Goal: Feedback & Contribution: Contribute content

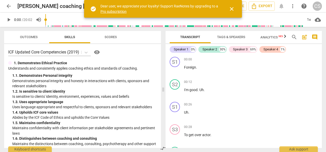
click at [231, 8] on span "close" at bounding box center [231, 9] width 6 height 6
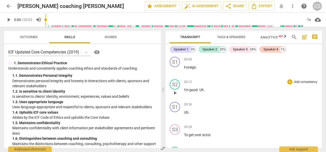
click at [175, 93] on span "play_arrow" at bounding box center [175, 93] width 6 height 6
click at [289, 90] on p "I'm good . Uh ." at bounding box center [251, 89] width 134 height 5
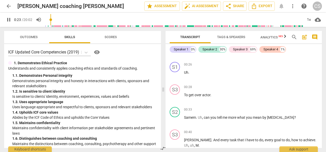
scroll to position [40, 0]
click at [184, 97] on p "To get over actor ." at bounding box center [251, 94] width 134 height 5
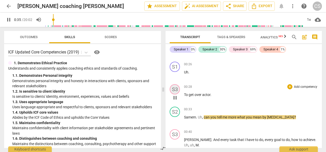
click at [174, 88] on div "S3" at bounding box center [174, 89] width 10 height 10
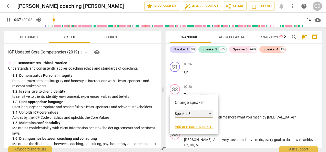
click at [195, 113] on div "Speaker 3" at bounding box center [194, 114] width 38 height 8
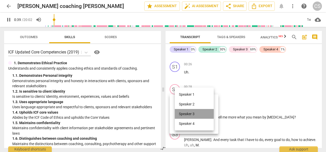
click at [195, 113] on li "Speaker 3" at bounding box center [194, 114] width 39 height 10
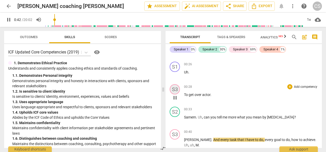
click at [172, 91] on div "S3" at bounding box center [174, 89] width 10 height 10
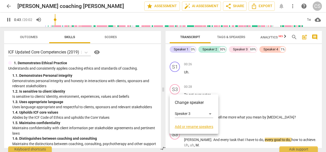
click at [186, 127] on link "Add or rename speakers" at bounding box center [194, 127] width 38 height 4
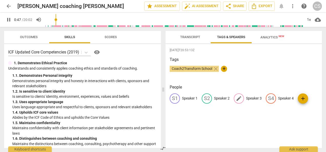
click at [238, 98] on span "edit" at bounding box center [239, 98] width 6 height 6
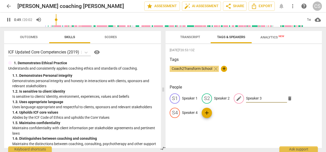
type input "50"
type input "S"
type input "50"
type input "Sa"
type input "51"
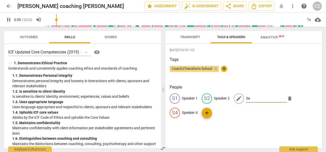
type input "[PERSON_NAME]"
type input "51"
type input "Same"
type input "52"
type input "[PERSON_NAME]"
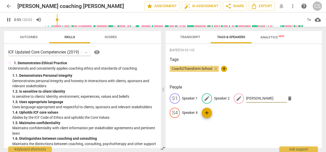
type input "54"
type input "[PERSON_NAME]"
click at [206, 100] on span "edit" at bounding box center [207, 98] width 6 height 6
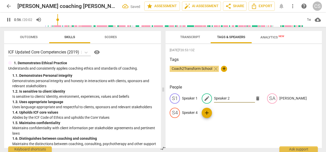
type input "57"
type input "M"
type input "58"
type input "My"
type input "58"
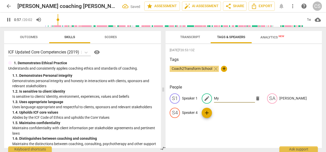
type input "Myr"
type input "58"
type input "Myri"
type input "59"
type input "[PERSON_NAME]"
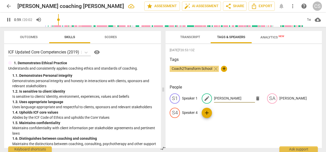
type input "60"
type input "[PERSON_NAME]"
click at [255, 137] on div "[DATE]T20:53:13Z Tags Coach2Transform School close + People S1 Speaker 1 edit […" at bounding box center [243, 96] width 156 height 104
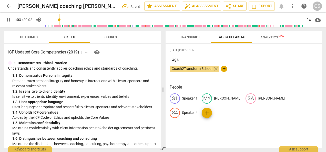
click at [191, 37] on span "Transcript" at bounding box center [190, 37] width 20 height 4
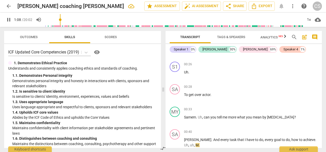
click at [11, 21] on span "pause" at bounding box center [9, 20] width 6 height 6
click at [49, 19] on input "range" at bounding box center [173, 20] width 257 height 16
click at [11, 22] on span "play_arrow" at bounding box center [9, 20] width 6 height 6
click at [237, 74] on p "Uh ." at bounding box center [251, 72] width 134 height 5
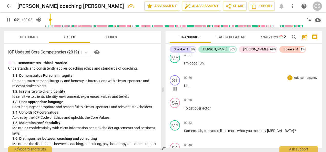
scroll to position [29, 0]
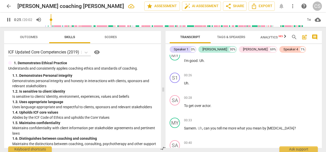
click at [10, 23] on button "pause" at bounding box center [8, 19] width 9 height 9
type input "26"
click at [175, 79] on div "S1" at bounding box center [174, 78] width 10 height 10
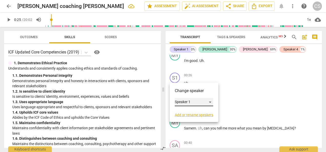
click at [194, 101] on div "Speaker 1" at bounding box center [194, 102] width 38 height 8
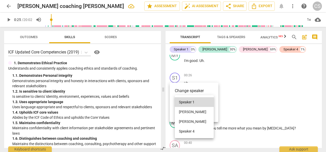
click at [186, 112] on li "[PERSON_NAME]" at bounding box center [194, 112] width 39 height 10
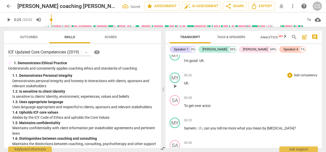
click at [192, 85] on p "Uh ." at bounding box center [251, 83] width 134 height 5
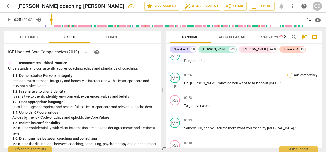
click at [287, 77] on div "+" at bounding box center [289, 75] width 5 height 5
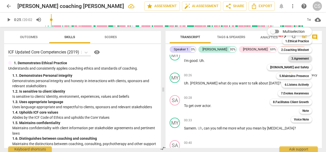
click at [297, 60] on b "3.Agreement" at bounding box center [299, 59] width 17 height 6
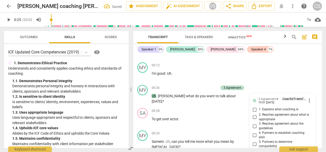
scroll to position [10, 0]
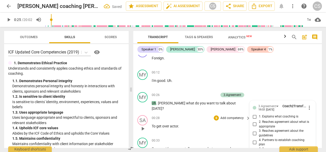
click at [224, 131] on div "00:28 + Add competency keyboard_arrow_right To get over actor ." at bounding box center [201, 124] width 99 height 18
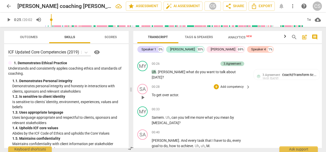
scroll to position [55, 0]
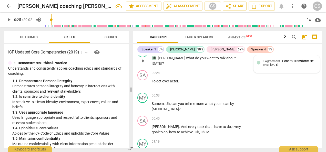
click at [284, 63] on div "3.Agreement Coach2Transform School" at bounding box center [289, 61] width 54 height 5
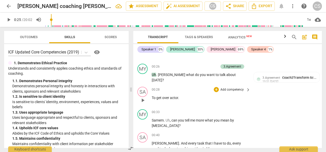
scroll to position [35, 0]
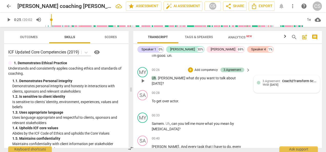
click at [268, 82] on span "3.Agreement" at bounding box center [271, 81] width 18 height 4
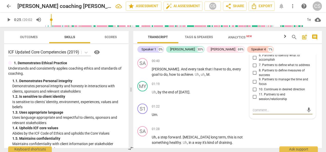
scroll to position [103, 0]
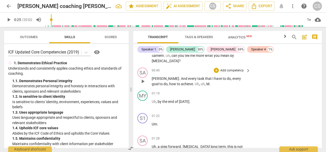
click at [205, 79] on span "that" at bounding box center [208, 79] width 7 height 4
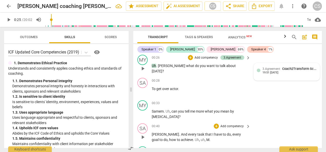
scroll to position [37, 0]
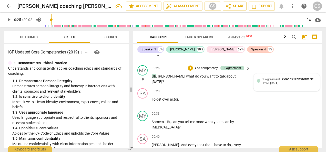
click at [280, 78] on div "3.Agreement Coach2Transform School" at bounding box center [289, 79] width 54 height 5
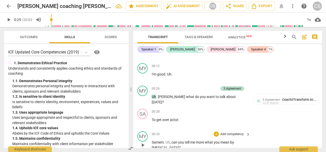
scroll to position [15, 0]
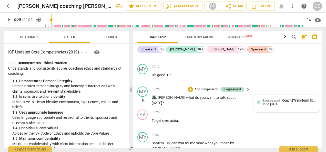
click at [277, 99] on span "3.Agreement" at bounding box center [271, 101] width 18 height 4
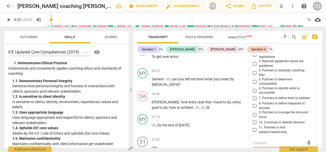
scroll to position [79, 0]
click at [254, 91] on input "6. Partners to identify what to accomplish" at bounding box center [254, 91] width 8 height 6
checkbox input "true"
click at [205, 67] on div "MY play_arrow pause 00:33 + Add competency keyboard_arrow_right Samem . Uh , ca…" at bounding box center [227, 77] width 188 height 23
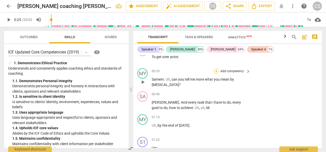
click at [217, 72] on div "+" at bounding box center [215, 71] width 5 height 5
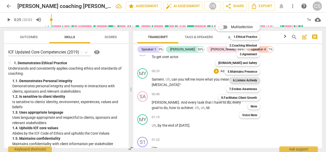
click at [239, 82] on b "6.Listens Actively" at bounding box center [245, 80] width 24 height 6
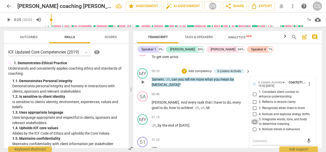
click at [251, 121] on input "5. Integrates words, tone, and body to determine meaning" at bounding box center [254, 122] width 8 height 6
checkbox input "true"
click at [184, 70] on div "+" at bounding box center [183, 71] width 5 height 5
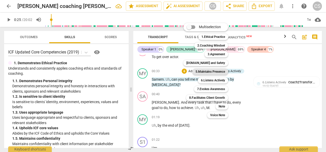
click at [210, 71] on b "5.Maintains Presence" at bounding box center [209, 72] width 29 height 6
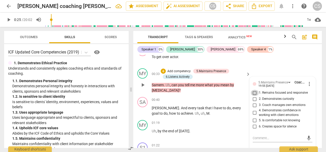
click at [253, 92] on input "1. Remains focused and responsive" at bounding box center [254, 93] width 8 height 6
checkbox input "true"
click at [252, 98] on input "2. Demonstrates curiosity" at bounding box center [254, 99] width 8 height 6
checkbox input "true"
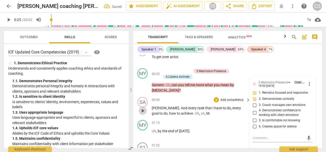
click at [143, 111] on span "play_arrow" at bounding box center [143, 111] width 6 height 6
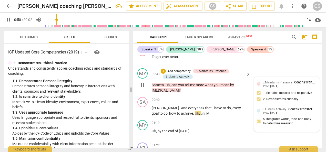
click at [285, 89] on div "5.Maintains Presence Coach2Transform School 19:55 [DATE] 1. Remains focused and…" at bounding box center [286, 92] width 60 height 25
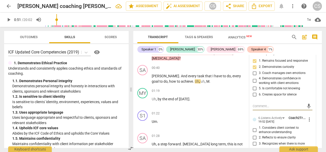
scroll to position [118, 0]
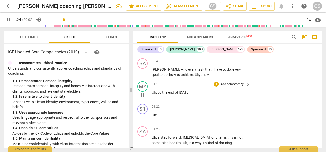
click at [190, 92] on p "Uh , by the end of [DATE] ." at bounding box center [200, 92] width 96 height 5
type input "87"
click at [6, 15] on div "pause 1:29 / 20:02 volume_up 1x cloud_download" at bounding box center [162, 20] width 317 height 14
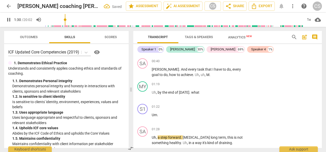
click at [7, 19] on span "pause" at bounding box center [9, 20] width 6 height 6
type input "91"
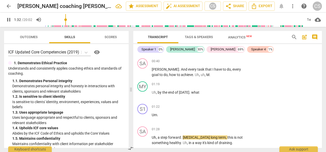
click at [8, 21] on span "pause" at bounding box center [9, 20] width 6 height 6
type input "93"
click at [205, 91] on p "Uh , by the end of [DATE] . what" at bounding box center [200, 92] width 96 height 5
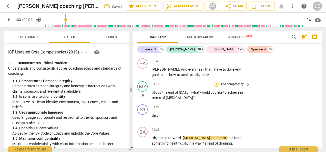
click at [214, 84] on div "+" at bounding box center [215, 84] width 5 height 5
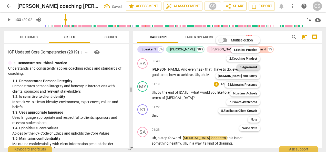
click at [250, 68] on b "3.Agreement" at bounding box center [247, 67] width 17 height 6
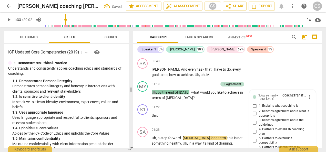
scroll to position [218, 0]
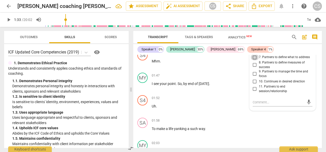
click at [254, 56] on input "7. Partners to define what to address" at bounding box center [254, 57] width 8 height 6
checkbox input "true"
click at [66, 19] on input "range" at bounding box center [173, 20] width 257 height 16
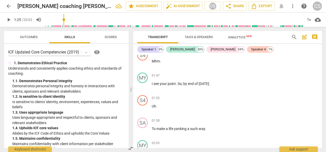
scroll to position [153, 0]
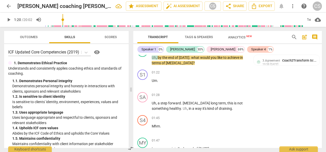
click at [63, 19] on input "range" at bounding box center [173, 20] width 257 height 16
click at [9, 20] on span "play_arrow" at bounding box center [9, 20] width 6 height 6
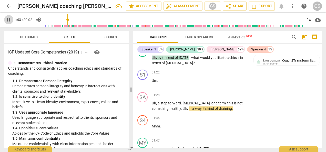
click at [6, 19] on span "pause" at bounding box center [9, 20] width 6 height 6
click at [6, 19] on span "play_arrow" at bounding box center [9, 20] width 6 height 6
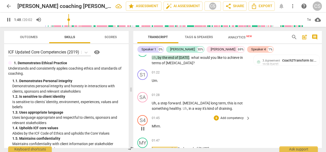
click at [174, 115] on div "01:45 + Add competency keyboard_arrow_right" at bounding box center [201, 118] width 99 height 6
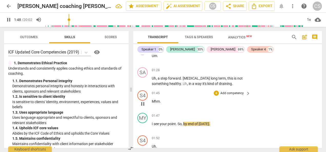
scroll to position [197, 0]
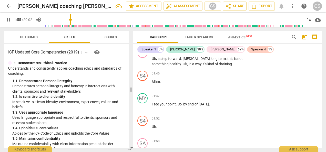
click at [8, 20] on span "pause" at bounding box center [9, 20] width 6 height 6
type input "116"
click at [218, 95] on div "+ Add competency" at bounding box center [228, 95] width 30 height 5
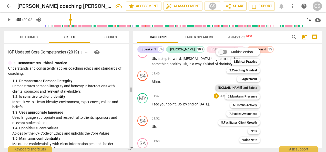
click at [249, 90] on b "[DOMAIN_NAME] and Safety" at bounding box center [237, 88] width 39 height 6
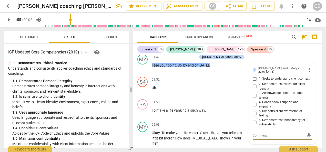
scroll to position [236, 0]
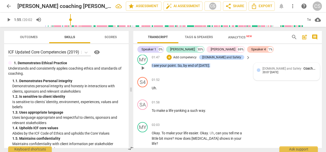
click at [264, 71] on div "20:07 [DATE]" at bounding box center [270, 72] width 16 height 3
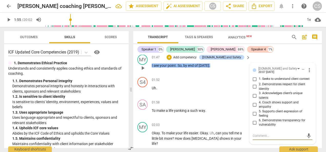
click at [251, 106] on input "4. Coach shows support and empathy" at bounding box center [254, 105] width 8 height 6
checkbox input "true"
click at [8, 20] on span "play_arrow" at bounding box center [9, 20] width 6 height 6
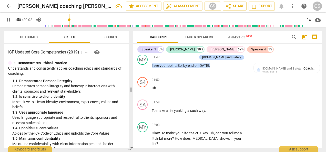
click at [70, 21] on input "range" at bounding box center [173, 20] width 257 height 16
click at [209, 64] on p "I see your point . So , by end of [DATE] ." at bounding box center [200, 65] width 96 height 5
type input "116"
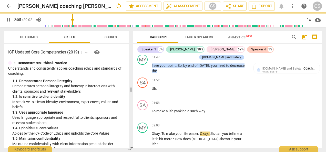
click at [5, 21] on span "pause" at bounding box center [8, 20] width 9 height 6
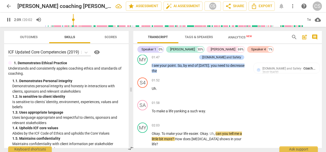
click at [6, 17] on span "pause" at bounding box center [9, 20] width 6 height 6
type input "130"
click at [162, 71] on p "I see your point . So , by end of [DATE] . you need to decrease the" at bounding box center [200, 68] width 96 height 10
click at [172, 56] on div "+" at bounding box center [168, 57] width 5 height 5
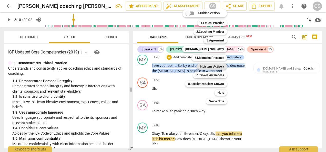
click at [207, 64] on b "6.Listens Actively" at bounding box center [212, 66] width 24 height 6
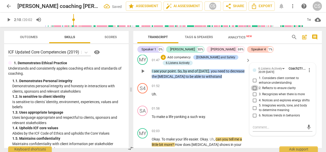
click at [252, 86] on input "2. Reflects to ensure clarity" at bounding box center [254, 88] width 8 height 6
checkbox input "true"
click at [142, 143] on span "play_arrow" at bounding box center [143, 145] width 6 height 6
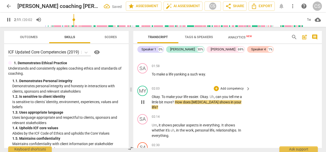
scroll to position [280, 0]
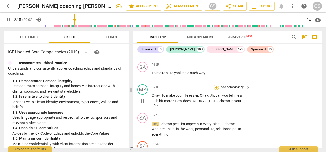
click at [215, 88] on div "+" at bounding box center [215, 87] width 5 height 5
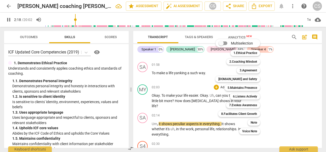
click at [8, 20] on div at bounding box center [163, 76] width 326 height 152
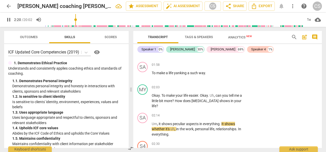
click at [10, 18] on span "pause" at bounding box center [9, 20] width 6 height 6
type input "141"
click at [258, 94] on div "MY play_arrow pause 02:03 + Add competency keyboard_arrow_right Okay . To make …" at bounding box center [227, 96] width 188 height 28
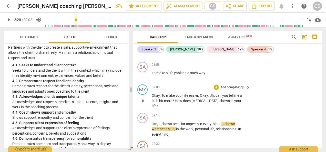
scroll to position [469, 0]
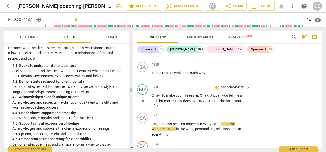
click at [215, 86] on div "+" at bounding box center [215, 87] width 5 height 5
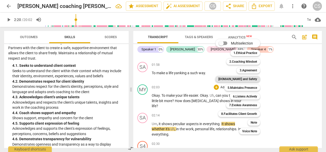
click at [247, 79] on b "[DOMAIN_NAME] and Safety" at bounding box center [237, 79] width 39 height 6
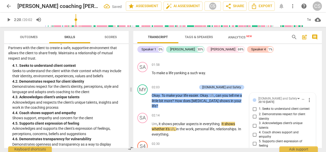
scroll to position [343, 0]
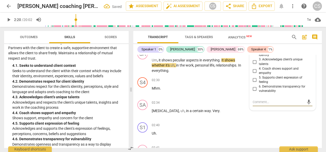
click at [291, 74] on span "4. Coach shows support and empathy" at bounding box center [284, 71] width 51 height 9
click at [259, 74] on input "4. Coach shows support and empathy" at bounding box center [254, 71] width 8 height 6
checkbox input "true"
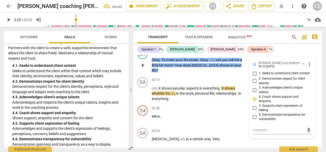
scroll to position [313, 0]
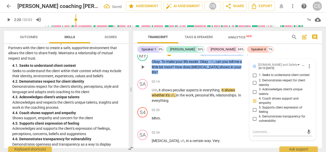
click at [254, 76] on input "1. Seeks to understand client context" at bounding box center [254, 75] width 8 height 6
checkbox input "true"
click at [253, 100] on input "4. Coach shows support and empathy" at bounding box center [254, 101] width 8 height 6
click at [254, 102] on input "4. Coach shows support and empathy" at bounding box center [254, 101] width 8 height 6
checkbox input "false"
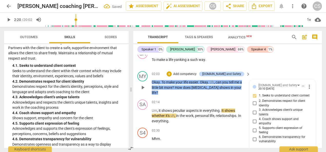
scroll to position [291, 0]
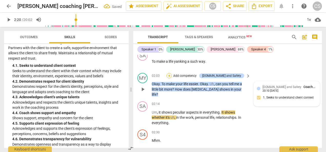
click at [172, 75] on div "+" at bounding box center [168, 75] width 5 height 5
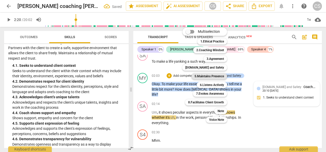
click at [204, 76] on b "5.Maintains Presence" at bounding box center [208, 76] width 29 height 6
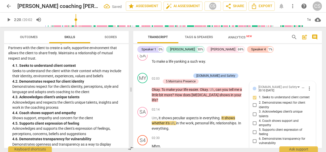
scroll to position [343, 0]
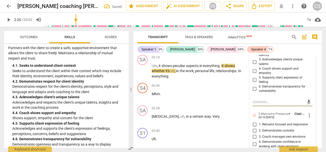
click at [253, 130] on input "2. Demonstrates curiosity" at bounding box center [254, 130] width 8 height 6
checkbox input "true"
click at [184, 91] on p "Mhm ." at bounding box center [200, 93] width 96 height 5
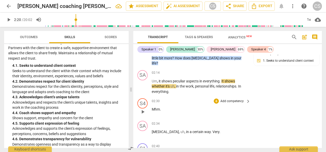
scroll to position [324, 0]
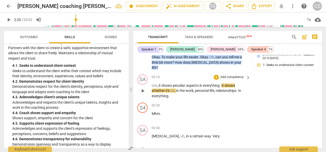
click at [139, 88] on span "play_arrow" at bounding box center [142, 91] width 8 height 6
click at [8, 17] on span "pause" at bounding box center [9, 20] width 6 height 6
click at [267, 62] on div "[DOMAIN_NAME] and Safety Coach2Transform School 20:10 [DATE] 1. Seeks to unders…" at bounding box center [286, 60] width 66 height 22
click at [267, 62] on div "[DOMAIN_NAME] and Safety Coach2Transform School 20:10 [DATE] 1. Seeks to unders…" at bounding box center [286, 61] width 60 height 19
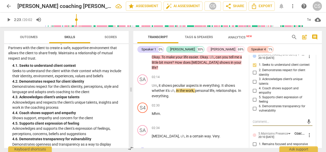
click at [5, 18] on span "play_arrow" at bounding box center [8, 20] width 9 height 6
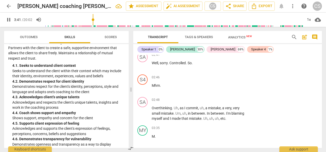
scroll to position [538, 0]
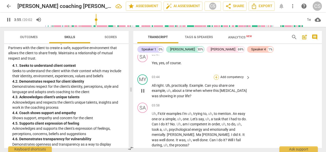
click at [216, 75] on div "+" at bounding box center [215, 77] width 5 height 5
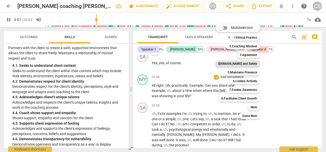
click at [245, 65] on b "[DOMAIN_NAME] and Safety" at bounding box center [237, 64] width 39 height 6
type input "238"
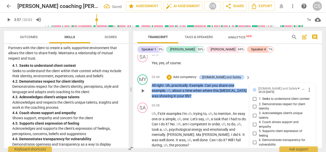
scroll to position [542, 0]
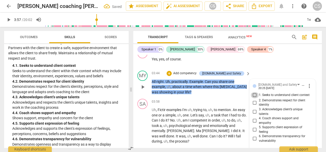
click at [254, 92] on input "1. Seeks to understand client context" at bounding box center [254, 95] width 8 height 6
checkbox input "true"
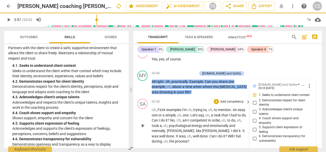
click at [142, 123] on span "play_arrow" at bounding box center [143, 126] width 6 height 6
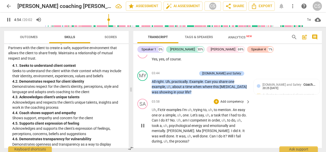
scroll to position [655, 0]
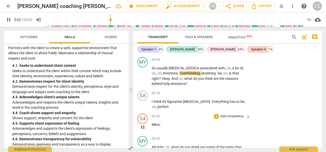
click at [300, 120] on div "S4 play_arrow pause 05:26 + Add competency keyboard_arrow_right Mhm ." at bounding box center [227, 123] width 188 height 23
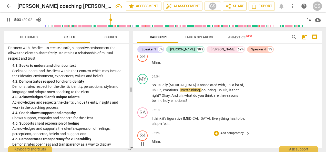
scroll to position [637, 0]
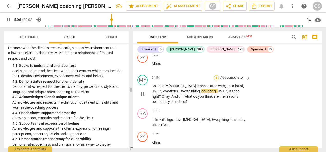
click at [216, 75] on div "+" at bounding box center [215, 77] width 5 height 5
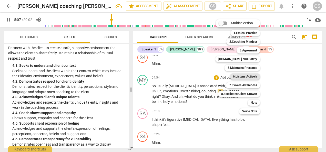
click at [248, 77] on b "6.Listens Actively" at bounding box center [245, 76] width 24 height 6
type input "308"
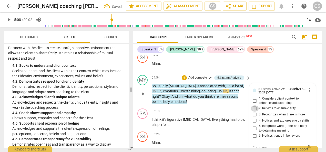
click at [253, 105] on input "2. Reflects to ensure clarity" at bounding box center [254, 108] width 8 height 6
checkbox input "true"
click at [9, 20] on span "play_arrow" at bounding box center [9, 20] width 6 height 6
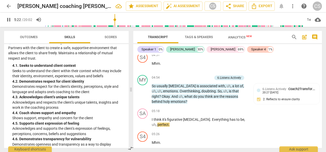
click at [10, 20] on span "pause" at bounding box center [9, 20] width 6 height 6
type input "323"
click at [311, 91] on div "6.Listens Actively Coach2Transform School 20:27 [DATE] 2. Reflects to ensure cl…" at bounding box center [286, 96] width 60 height 19
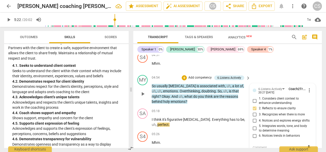
click at [252, 145] on textarea at bounding box center [277, 147] width 51 height 5
type textarea "N"
type textarea "No"
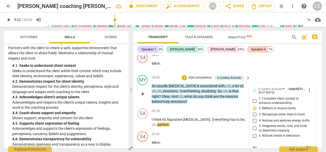
type textarea "No"
type textarea "No N"
type textarea "No Ne"
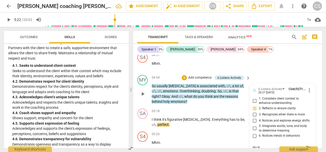
type textarea "No Ne"
type textarea "No Nee"
type textarea "No Need"
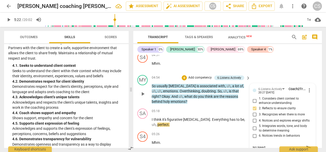
type textarea "No Need"
type textarea "No Need t"
type textarea "No Need to"
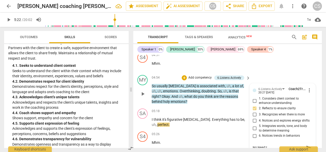
type textarea "No Need to"
type textarea "No Need to a"
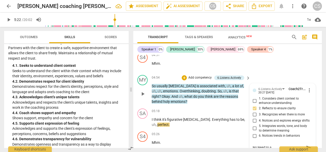
type textarea "No Need to as"
type textarea "No Need to ask"
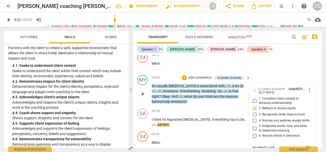
type textarea "No Need to ask"
type textarea "No Need to ask a"
type textarea "No Need to ask ab"
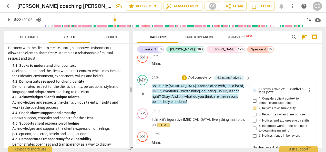
type textarea "No Need to ask abo"
type textarea "No Need to ask abou"
type textarea "No Need to ask about"
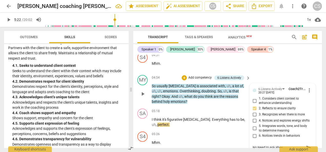
type textarea "No Need to ask about"
type textarea "No Need to ask about t"
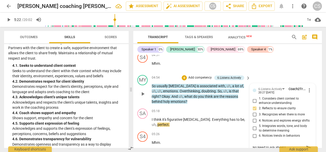
type textarea "No Need to ask about th"
type textarea "No Need to ask about the"
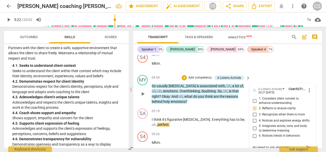
type textarea "No Need to ask about the r"
type textarea "No Need to ask about the re"
type textarea "No Need to ask about the rea"
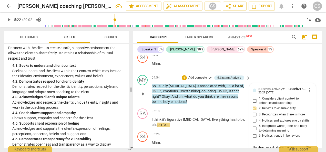
type textarea "No Need to ask about the reas"
type textarea "No Need to ask about the reaso"
type textarea "No Need to ask about the reason"
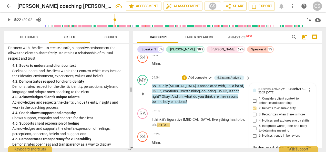
type textarea "No Need to ask about the reason"
type textarea "No Need to ask about the reasons"
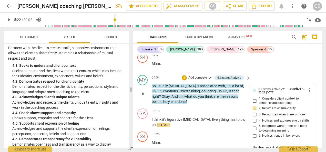
type textarea "No Need to ask about the reasons b"
type textarea "No Need to ask about the reasons be"
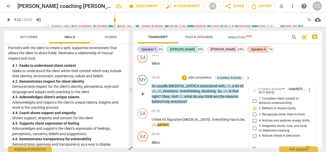
type textarea "No Need to ask about the reasons beh"
type textarea "No Need to ask about the reasons behi"
type textarea "No Need to ask about the reasons behin"
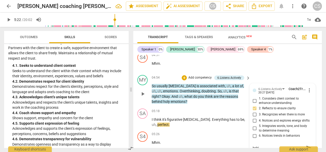
type textarea "No Need to ask about the reasons behin"
type textarea "No Need to ask about the reasons behind"
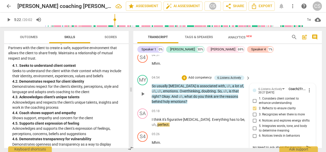
type textarea "No Need to ask about the reasons behind"
type textarea "No Need to ask about the reasons behind t"
type textarea "No Need to ask about the reasons behind th"
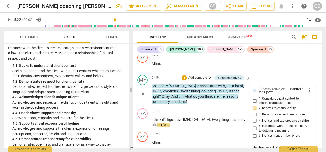
type textarea "No Need to ask about the reasons behind the"
type textarea "No Need to ask about the reasons behind the e"
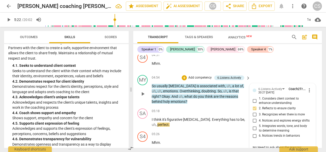
type textarea "No Need to ask about the reasons behind the e"
type textarea "No Need to ask about the reasons behind the em"
type textarea "No Need to ask about the reasons behind the emo"
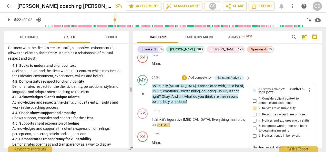
type textarea "No Need to ask about the reasons behind the emot"
type textarea "No Need to ask about the reasons behind the emoti"
type textarea "No Need to ask about the reasons behind the emotio"
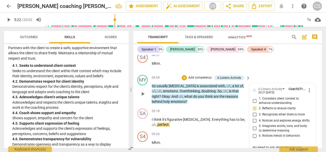
type textarea "No Need to ask about the reasons behind the emotio"
type textarea "No Need to ask about the reasons behind the emotion"
type textarea "No Need to ask about the reasons behind the emotions"
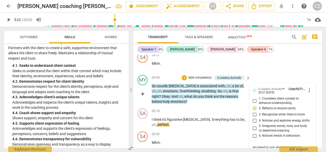
type textarea "No Need to ask about the reasons behind the emotions"
click at [143, 119] on span "play_arrow" at bounding box center [143, 122] width 6 height 6
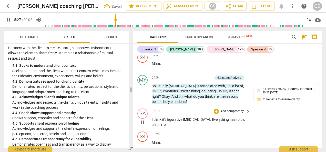
click at [164, 117] on p "I think it's figurative [MEDICAL_DATA] . Everything has to be , uh , perfect ." at bounding box center [200, 122] width 96 height 10
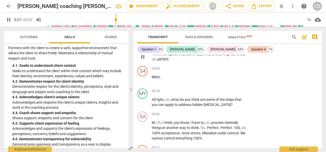
scroll to position [704, 0]
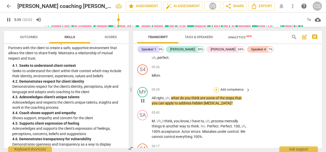
click at [216, 87] on div "+" at bounding box center [215, 89] width 5 height 5
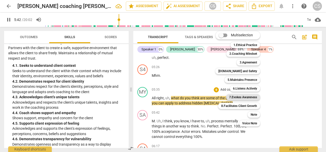
click at [247, 98] on b "7.Evokes Awareness" at bounding box center [243, 97] width 28 height 6
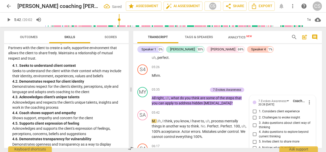
scroll to position [791, 0]
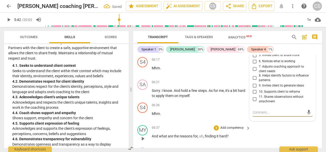
click at [291, 123] on div "MY play_arrow pause 06:37 + Add competency keyboard_arrow_right And what are th…" at bounding box center [227, 134] width 188 height 23
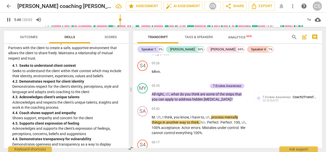
scroll to position [708, 0]
click at [269, 96] on span "7.Evokes Awareness" at bounding box center [276, 98] width 28 height 4
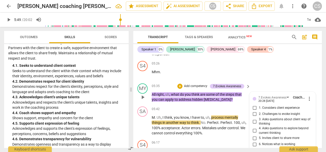
type input "350"
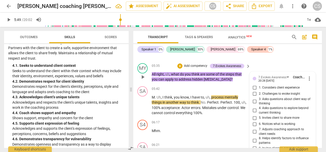
scroll to position [728, 0]
click at [251, 108] on input "4. Asks questions to explore beyond current thinking" at bounding box center [254, 111] width 8 height 6
checkbox input "true"
click at [213, 78] on span "[MEDICAL_DATA]" at bounding box center [217, 80] width 27 height 4
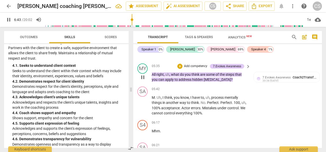
scroll to position [837, 0]
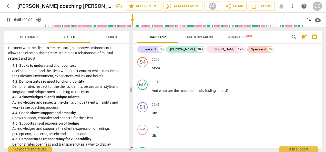
click at [9, 19] on span "pause" at bounding box center [9, 20] width 6 height 6
type input "406"
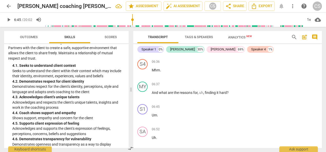
scroll to position [842, 0]
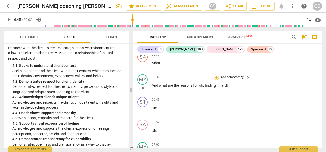
click at [216, 75] on div "+" at bounding box center [215, 77] width 5 height 5
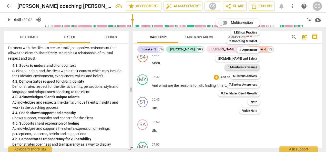
click at [233, 67] on b "5.Maintains Presence" at bounding box center [241, 67] width 29 height 6
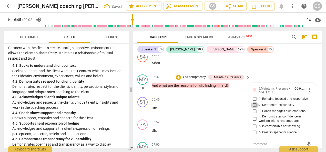
click at [254, 102] on input "2. Demonstrates curiosity" at bounding box center [254, 105] width 8 height 6
checkbox input "true"
click at [8, 18] on span "play_arrow" at bounding box center [9, 20] width 6 height 6
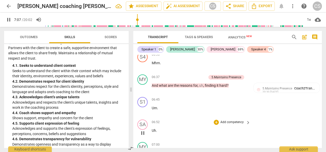
click at [288, 117] on div "SA play_arrow pause 06:52 + Add competency keyboard_arrow_right Uh ." at bounding box center [227, 128] width 188 height 23
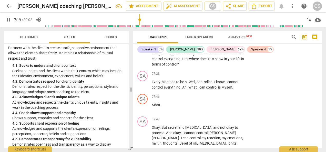
scroll to position [943, 0]
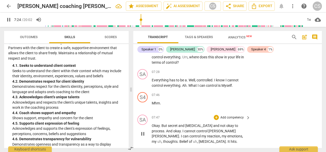
click at [299, 119] on div "SA play_arrow pause 07:47 + Add competency keyboard_arrow_right Okay . But secr…" at bounding box center [227, 130] width 188 height 34
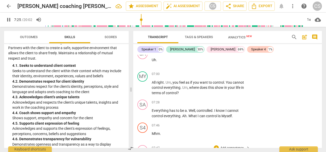
scroll to position [909, 0]
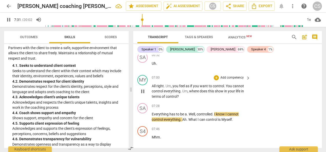
click at [141, 88] on span "pause" at bounding box center [143, 91] width 6 height 6
type input "451"
click at [214, 75] on div "+" at bounding box center [215, 77] width 5 height 5
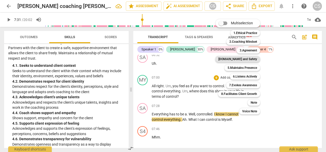
click at [242, 61] on b "[DOMAIN_NAME] and Safety" at bounding box center [237, 59] width 39 height 6
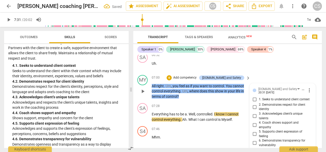
click at [253, 97] on input "1. Seeks to understand client context" at bounding box center [254, 100] width 8 height 6
checkbox input "true"
click at [172, 75] on div "+" at bounding box center [168, 77] width 5 height 5
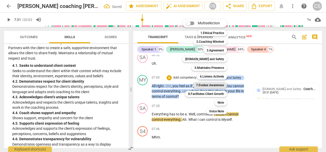
click at [211, 82] on b "7.Evokes Awareness" at bounding box center [210, 85] width 28 height 6
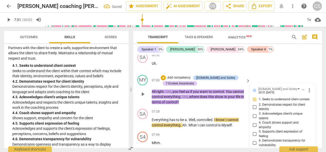
click at [289, 121] on span "4. Coach shows support and empathy" at bounding box center [284, 125] width 51 height 9
click at [259, 122] on input "4. Coach shows support and empathy" at bounding box center [254, 125] width 8 height 6
checkbox input "true"
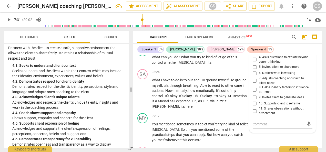
scroll to position [1051, 0]
click at [297, 121] on textarea at bounding box center [277, 123] width 51 height 5
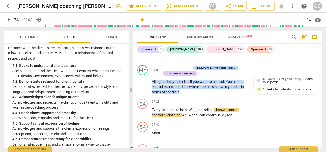
scroll to position [915, 0]
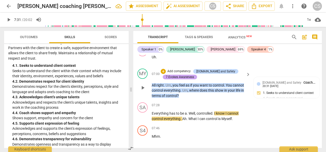
click at [175, 75] on div "7.Evokes Awareness" at bounding box center [180, 77] width 28 height 5
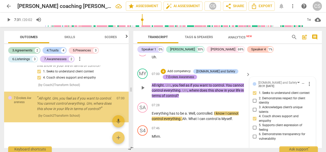
scroll to position [456, 0]
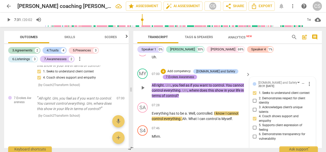
click at [185, 75] on div "7.Evokes Awareness" at bounding box center [180, 77] width 28 height 5
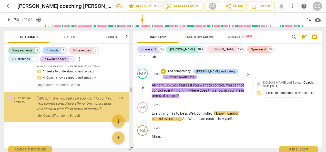
click at [185, 75] on div "7.Evokes Awareness" at bounding box center [180, 77] width 28 height 5
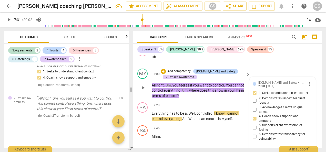
click at [293, 123] on span "5. Supports client expression of feeling" at bounding box center [284, 127] width 51 height 9
click at [259, 125] on input "5. Supports client expression of feeling" at bounding box center [254, 128] width 8 height 6
checkbox input "true"
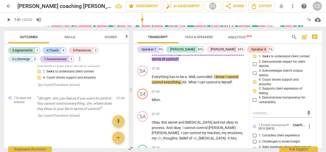
scroll to position [953, 0]
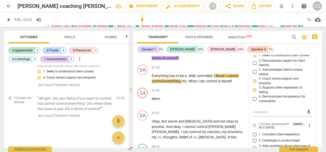
click at [308, 122] on span "more_vert" at bounding box center [309, 125] width 6 height 6
click at [313, 126] on li "Delete" at bounding box center [313, 124] width 18 height 10
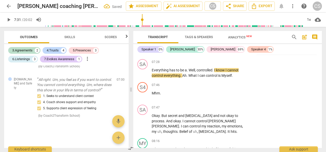
scroll to position [429, 0]
click at [8, 17] on span "play_arrow" at bounding box center [9, 20] width 6 height 6
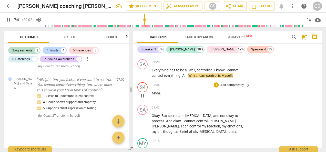
click at [233, 91] on p "Mhm ." at bounding box center [200, 93] width 96 height 5
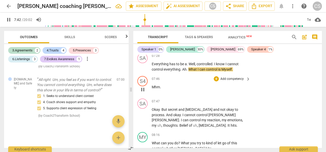
scroll to position [959, 0]
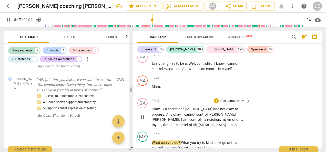
click at [288, 105] on div "SA play_arrow pause 07:47 + Add competency keyboard_arrow_right Okay . But secr…" at bounding box center [227, 113] width 188 height 34
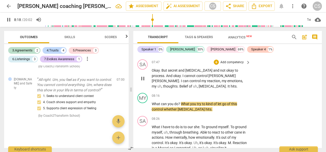
scroll to position [1003, 0]
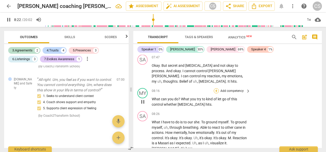
click at [215, 88] on div "+" at bounding box center [215, 90] width 5 height 5
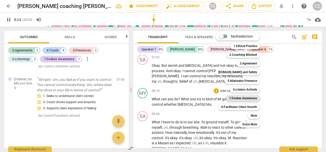
click at [239, 96] on b "7.Evokes Awareness" at bounding box center [243, 98] width 28 height 6
type input "505"
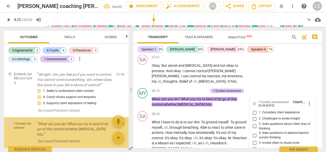
scroll to position [454, 0]
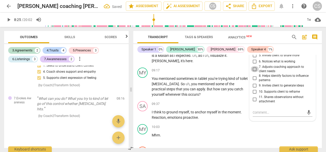
click at [252, 66] on input "7. Adjusts coaching approach to client needs" at bounding box center [254, 69] width 8 height 6
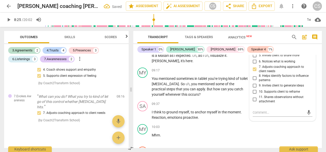
click at [252, 66] on input "7. Adjusts coaching approach to client needs" at bounding box center [254, 69] width 8 height 6
checkbox input "true"
click at [292, 110] on textarea at bounding box center [277, 112] width 51 height 5
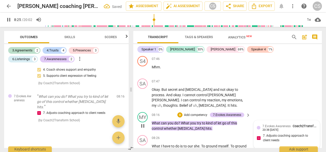
scroll to position [979, 0]
click at [269, 125] on span "7.Evokes Awareness" at bounding box center [276, 127] width 28 height 4
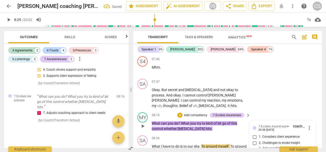
type input "510"
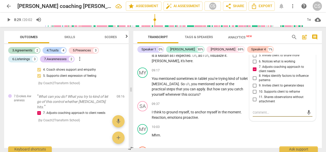
click at [252, 66] on input "7. Adjusts coaching approach to client needs" at bounding box center [254, 69] width 8 height 6
checkbox input "false"
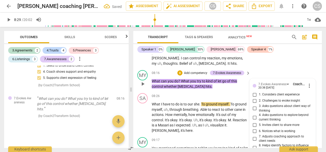
scroll to position [1021, 0]
click at [252, 115] on input "4. Asks questions to explore beyond current thinking" at bounding box center [254, 118] width 8 height 6
checkbox input "true"
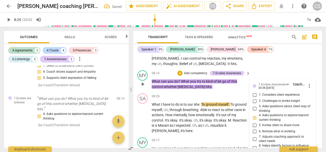
scroll to position [456, 0]
